Goal: Check status: Check status

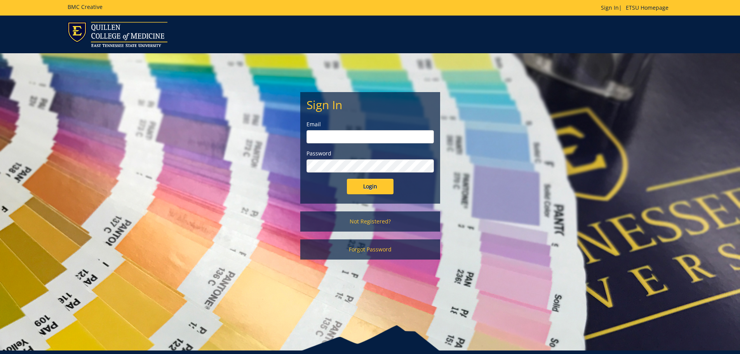
type input "[EMAIL_ADDRESS][DOMAIN_NAME]"
click at [373, 186] on input "Login" at bounding box center [370, 187] width 47 height 16
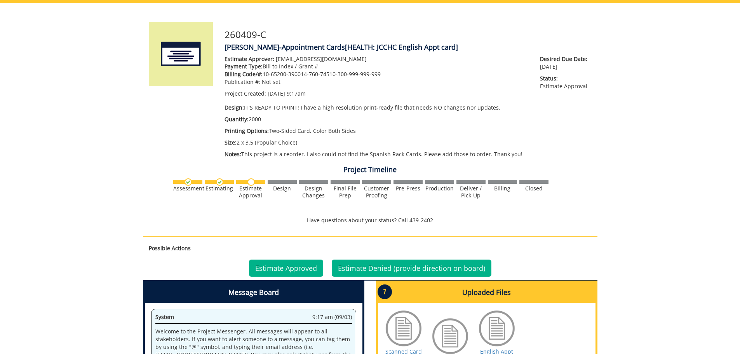
scroll to position [117, 0]
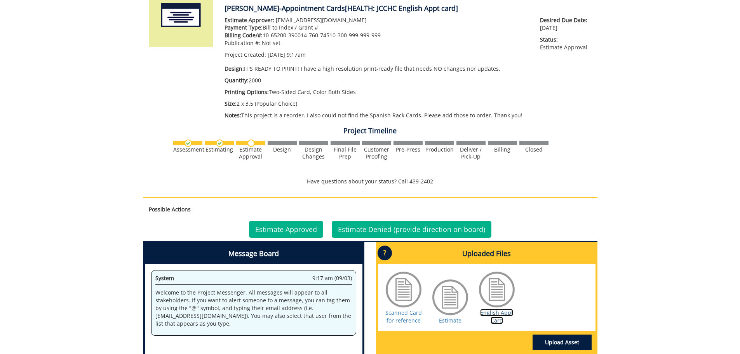
click at [496, 316] on link "English Appt Card" at bounding box center [496, 316] width 33 height 15
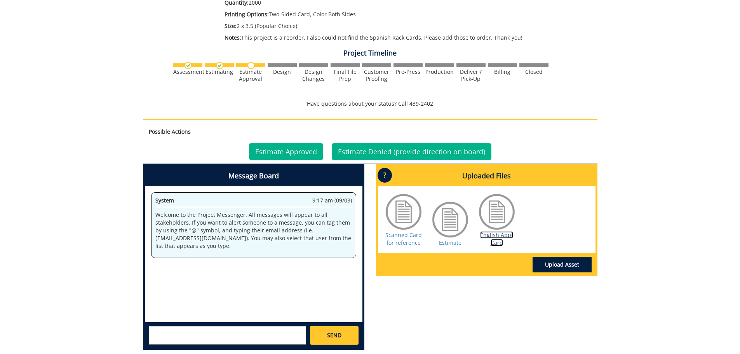
scroll to position [233, 0]
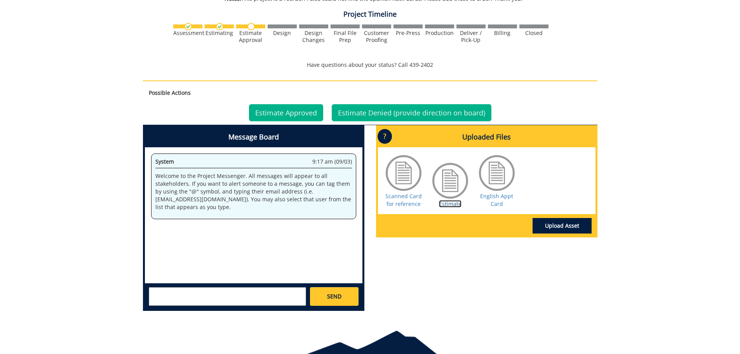
click at [445, 205] on link "Estimate" at bounding box center [450, 203] width 23 height 7
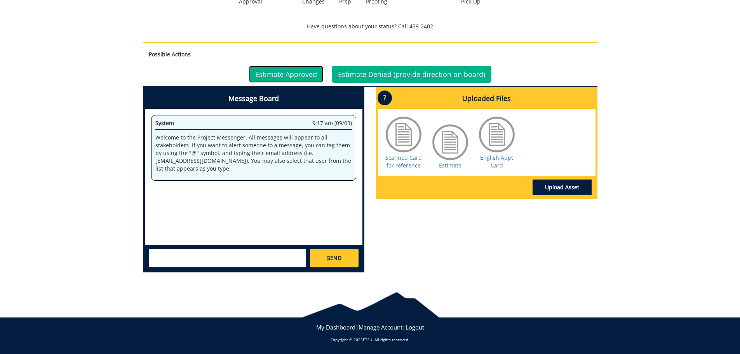
click at [284, 74] on link "Estimate Approved" at bounding box center [286, 74] width 74 height 17
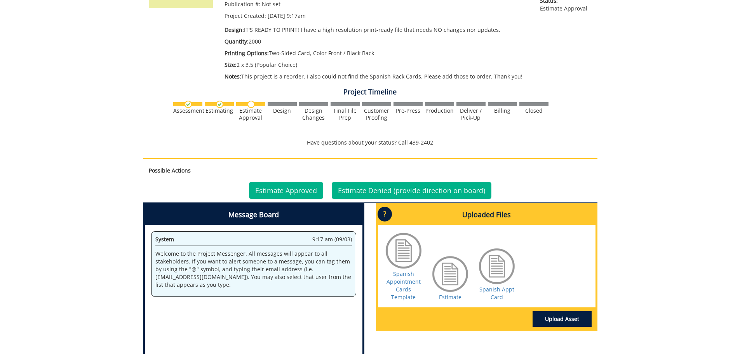
scroll to position [194, 0]
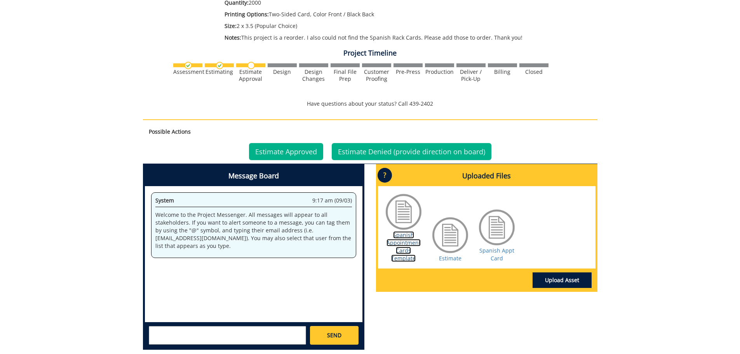
click at [407, 251] on link "Spanish Appointment Cards Template" at bounding box center [403, 246] width 34 height 31
click at [451, 258] on link "Estimate" at bounding box center [450, 257] width 23 height 7
click at [290, 153] on link "Estimate Approved" at bounding box center [286, 151] width 74 height 17
